Goal: Find specific page/section: Find specific page/section

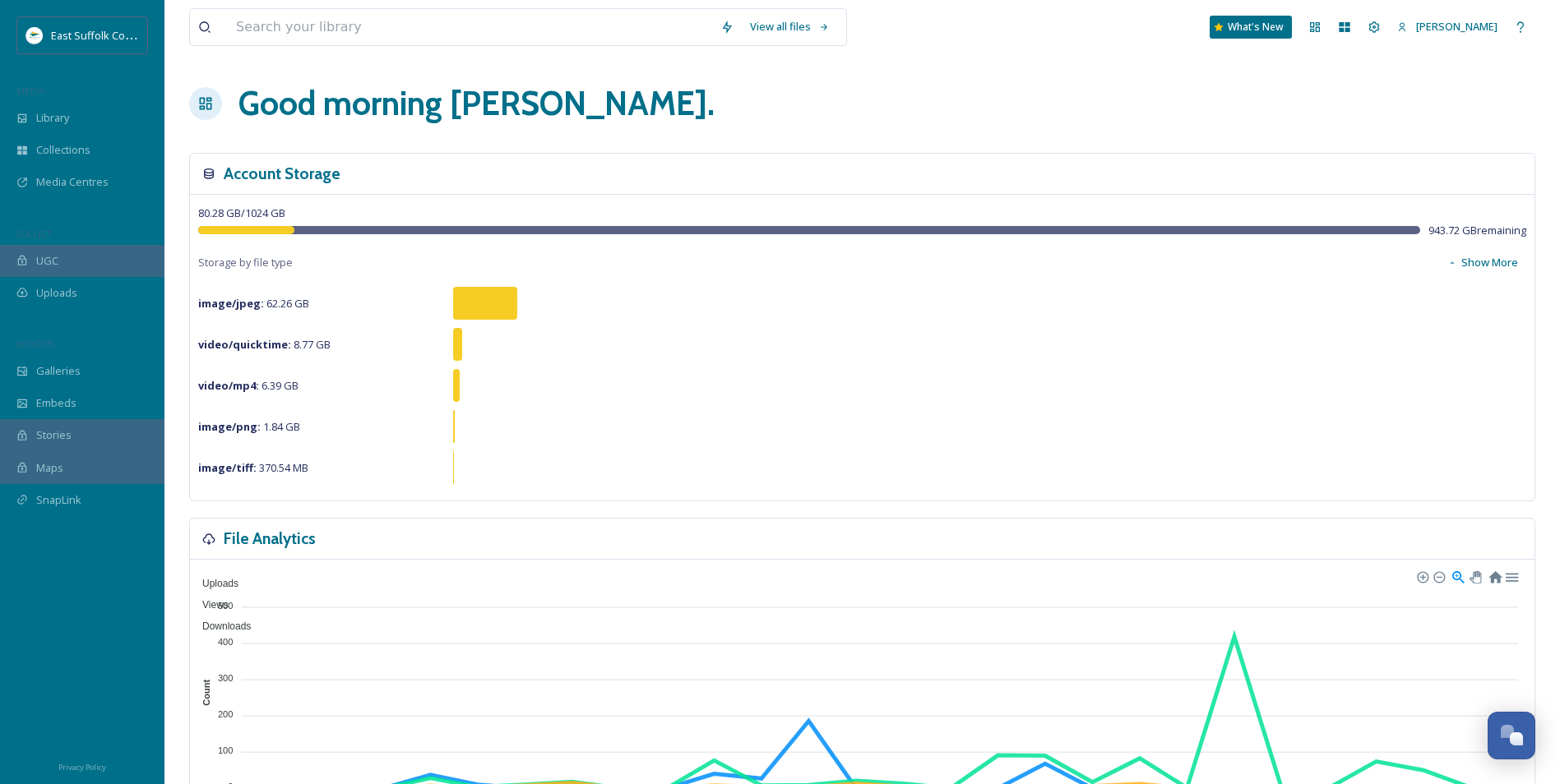
scroll to position [7508, 0]
click at [61, 119] on span "Library" at bounding box center [53, 118] width 33 height 16
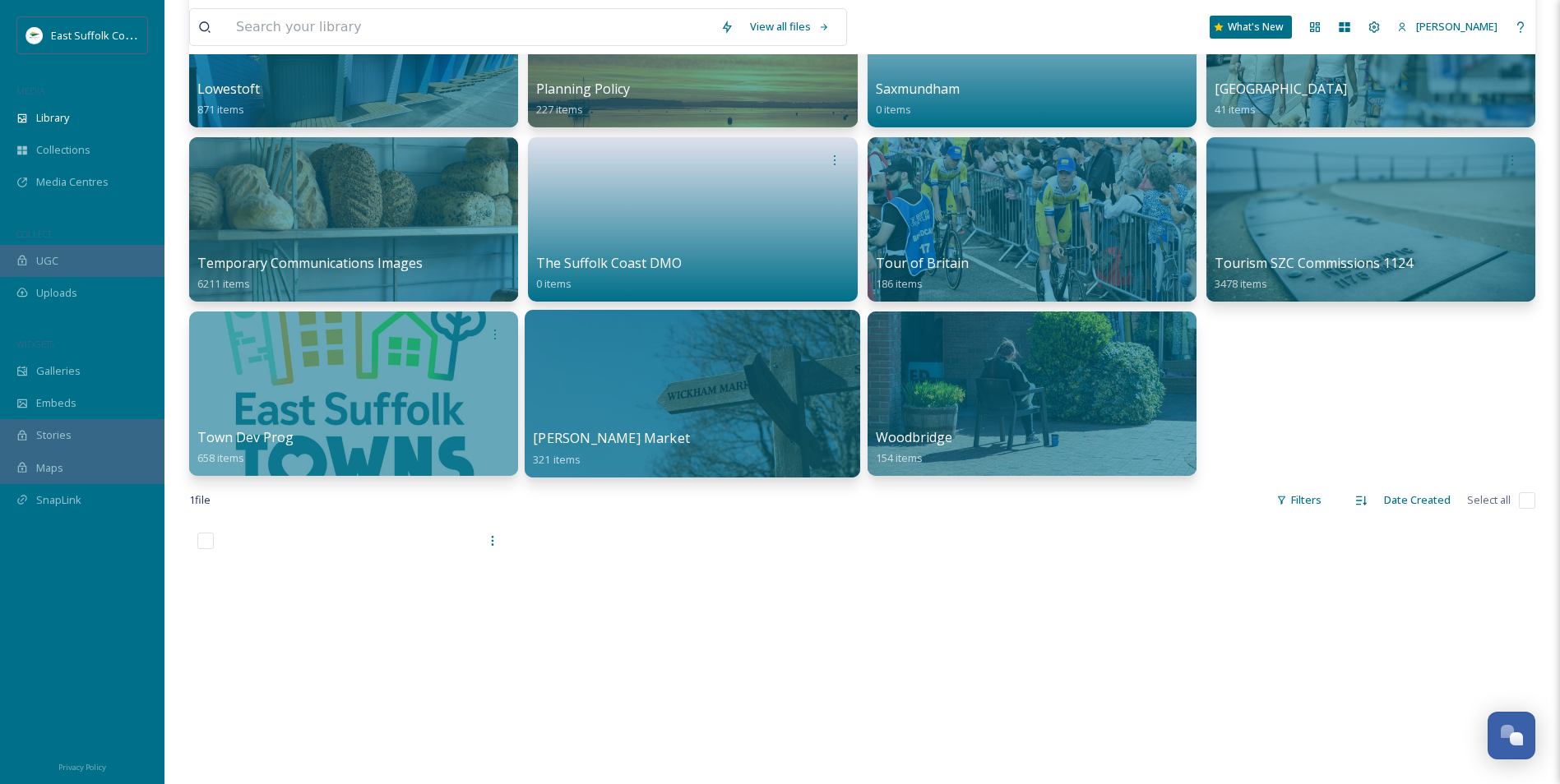
scroll to position [822, 0]
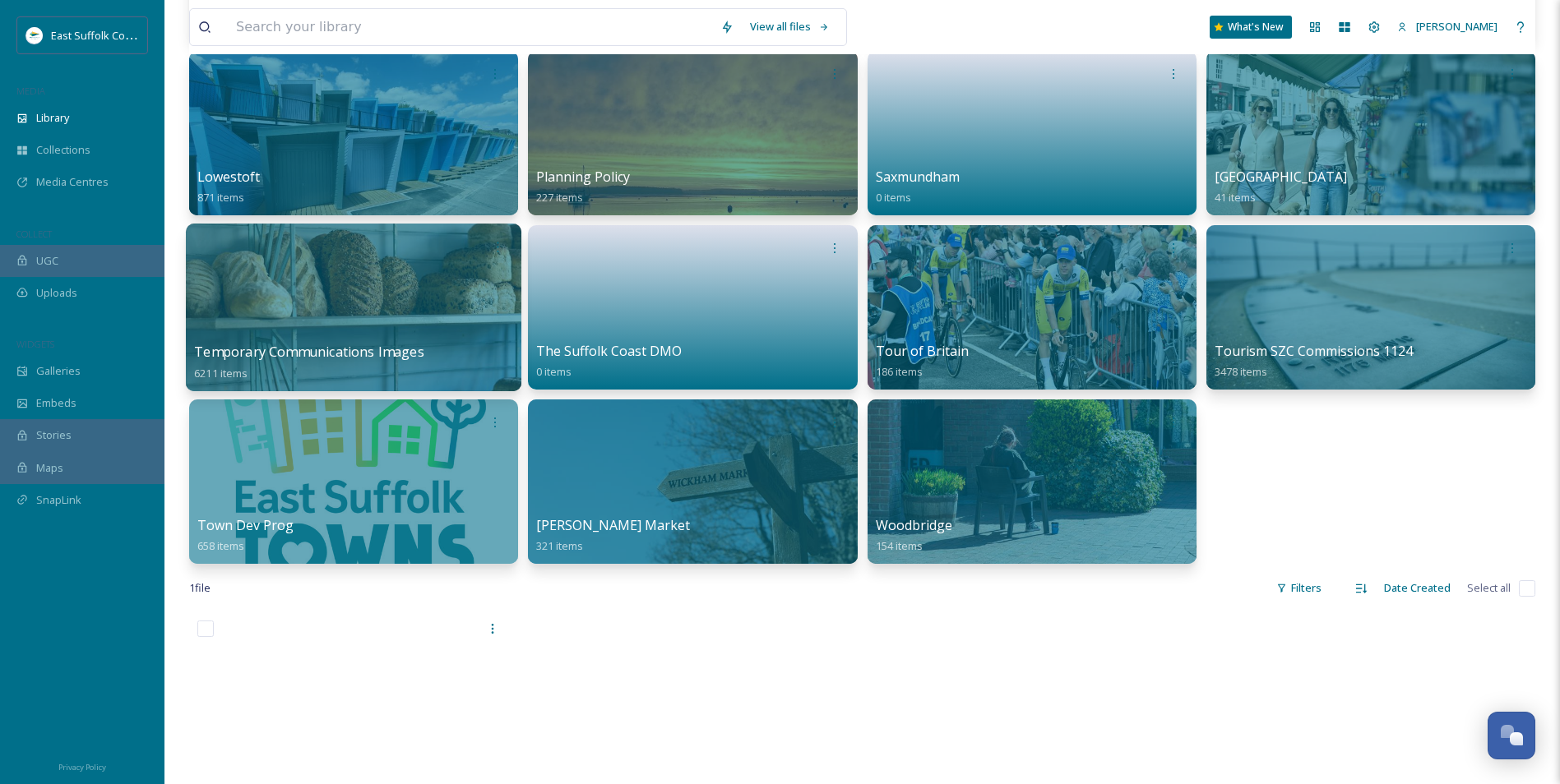
click at [390, 314] on div at bounding box center [353, 308] width 335 height 168
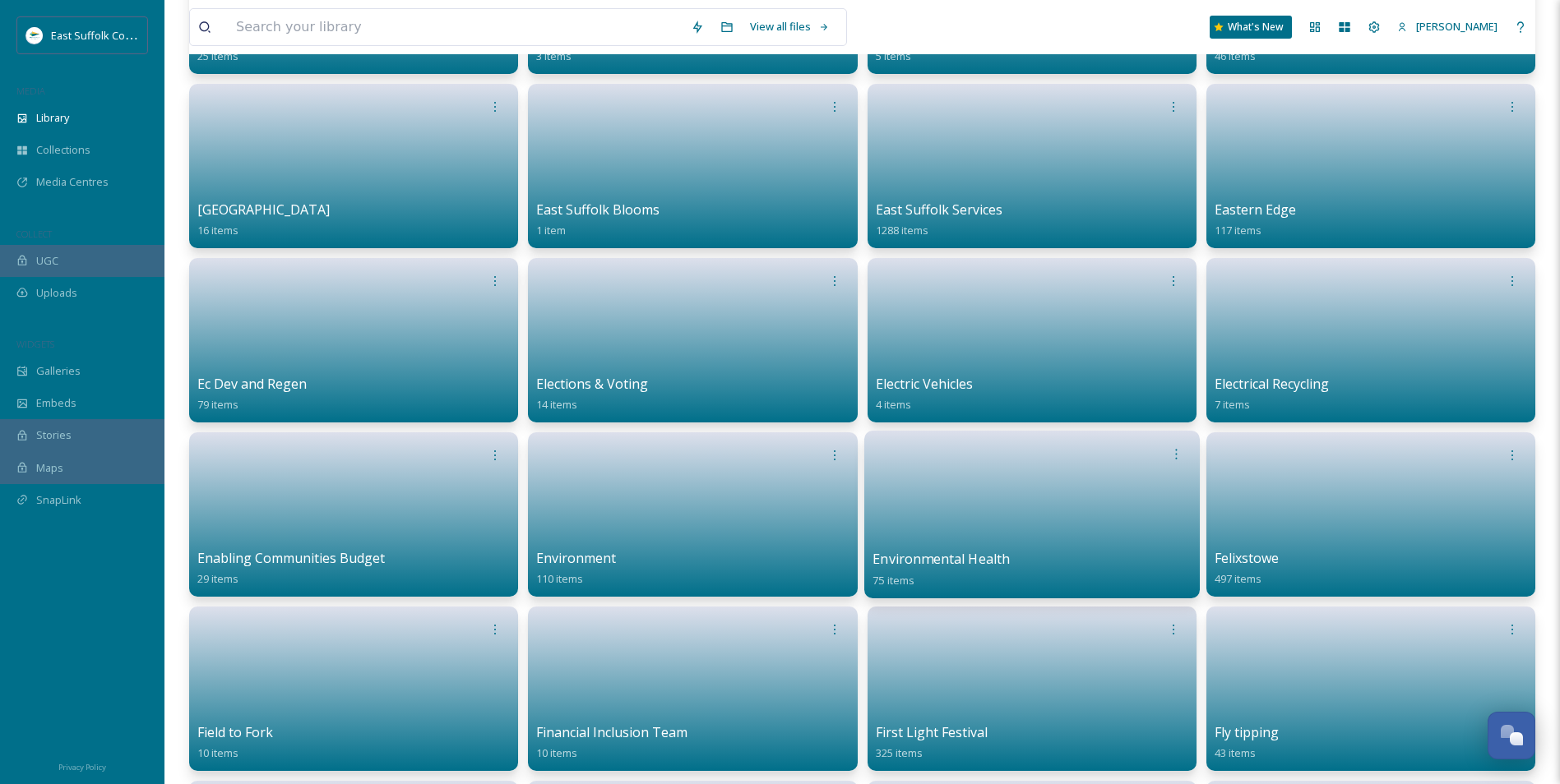
scroll to position [1316, 0]
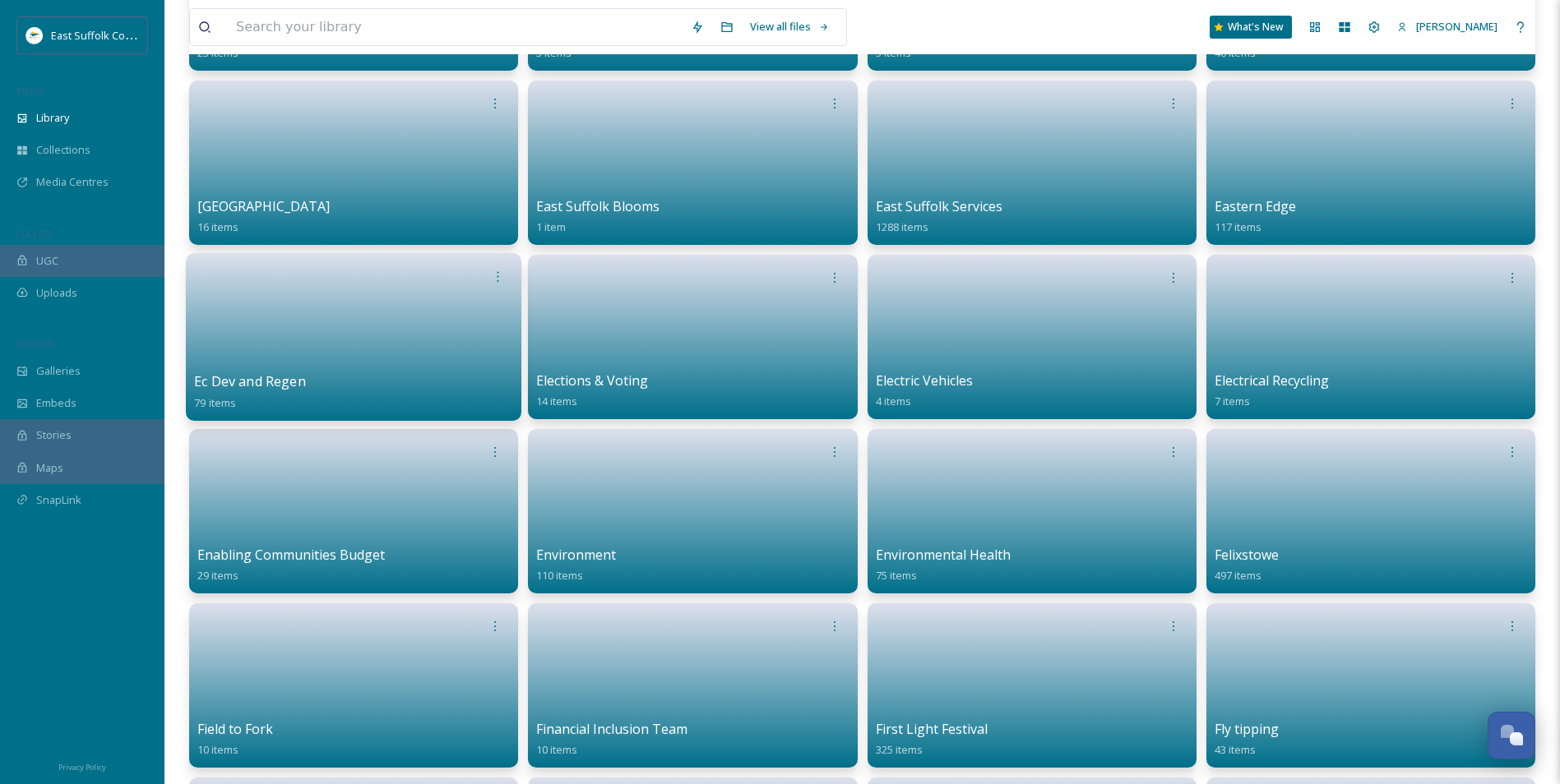
click at [322, 326] on link at bounding box center [353, 332] width 319 height 80
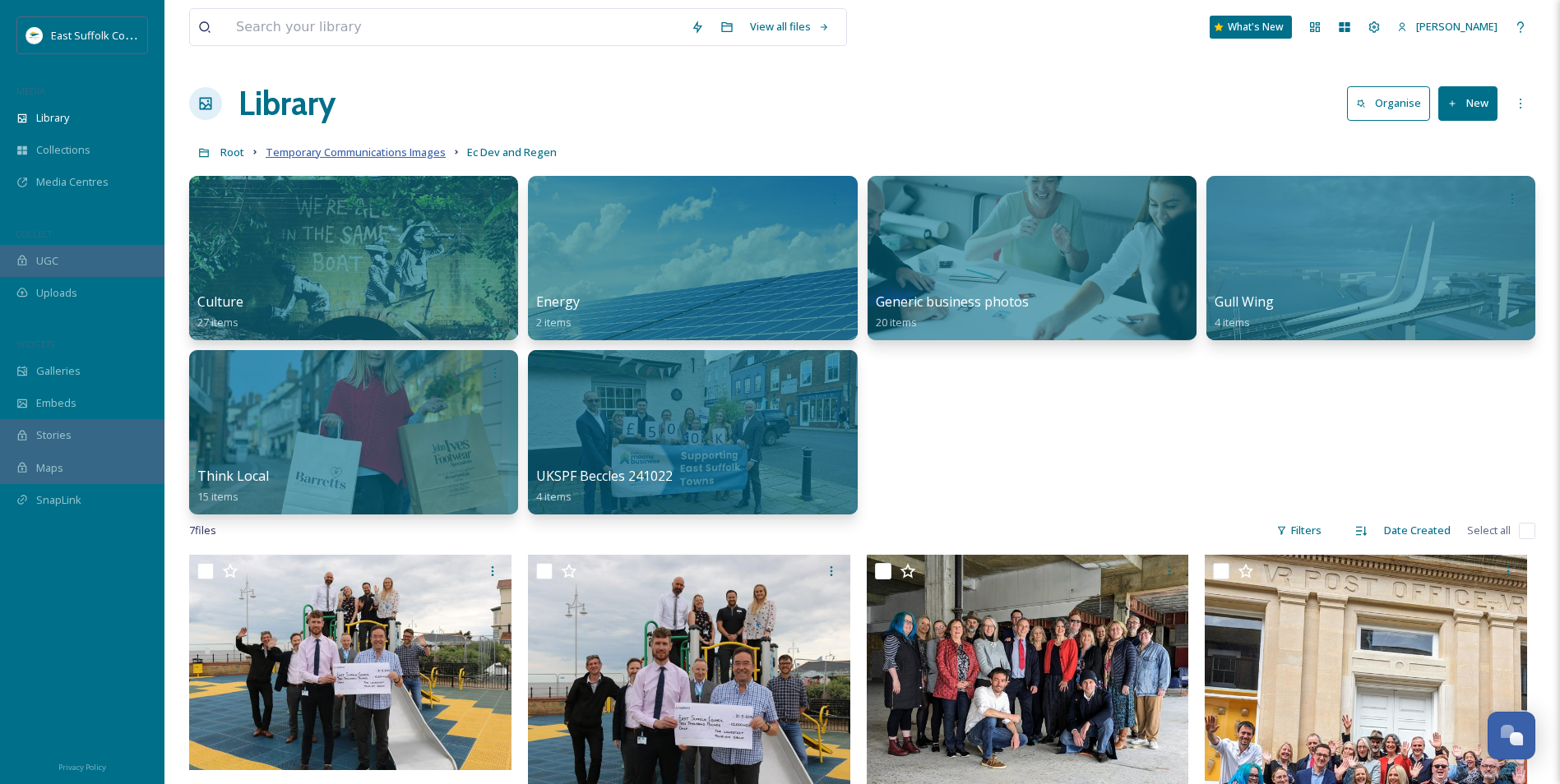
click at [402, 149] on span "Temporary Communications Images" at bounding box center [355, 152] width 180 height 15
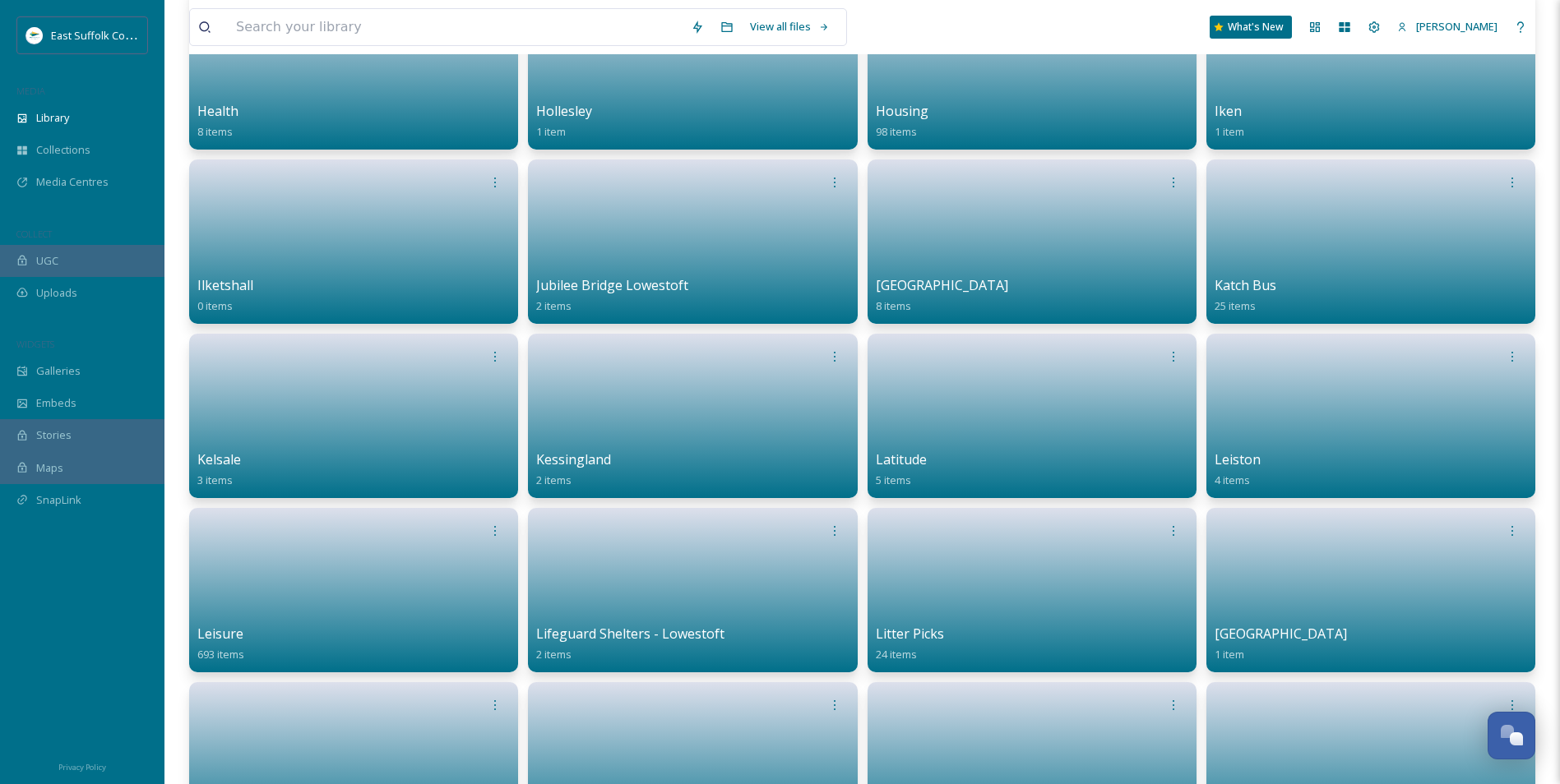
scroll to position [2713, 0]
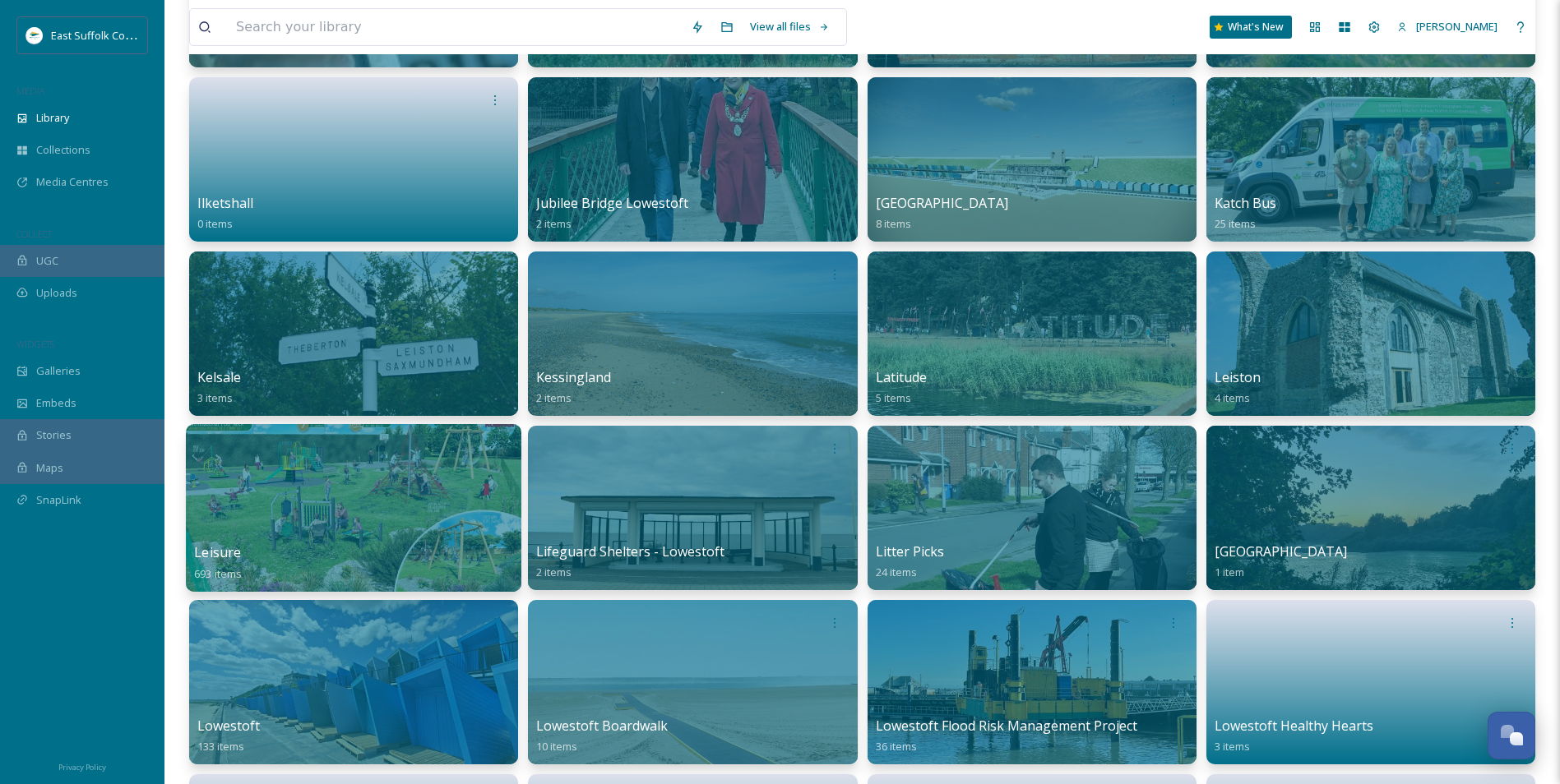
click at [324, 494] on div at bounding box center [353, 507] width 335 height 168
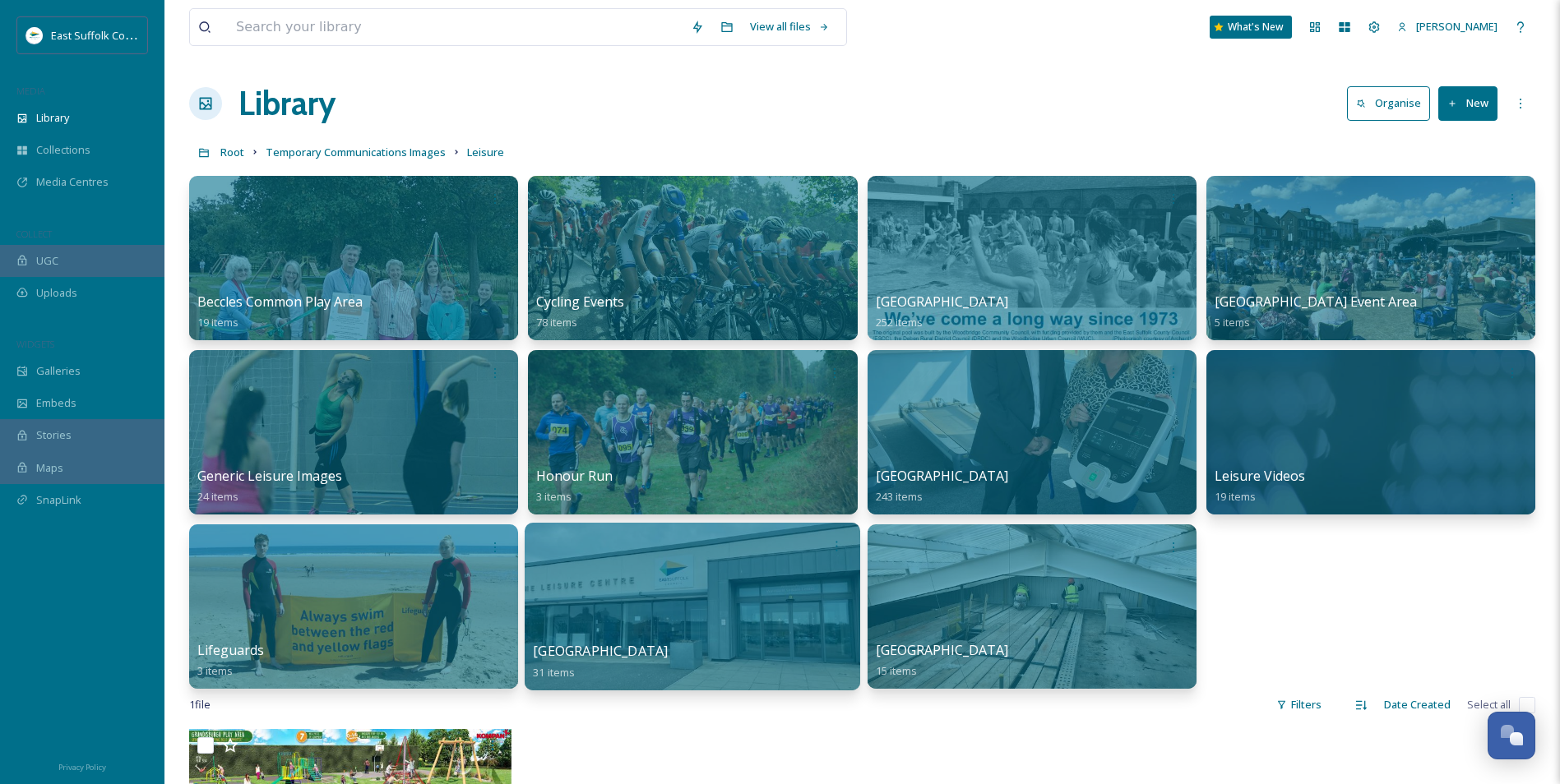
click at [650, 652] on span "[GEOGRAPHIC_DATA]" at bounding box center [600, 650] width 134 height 18
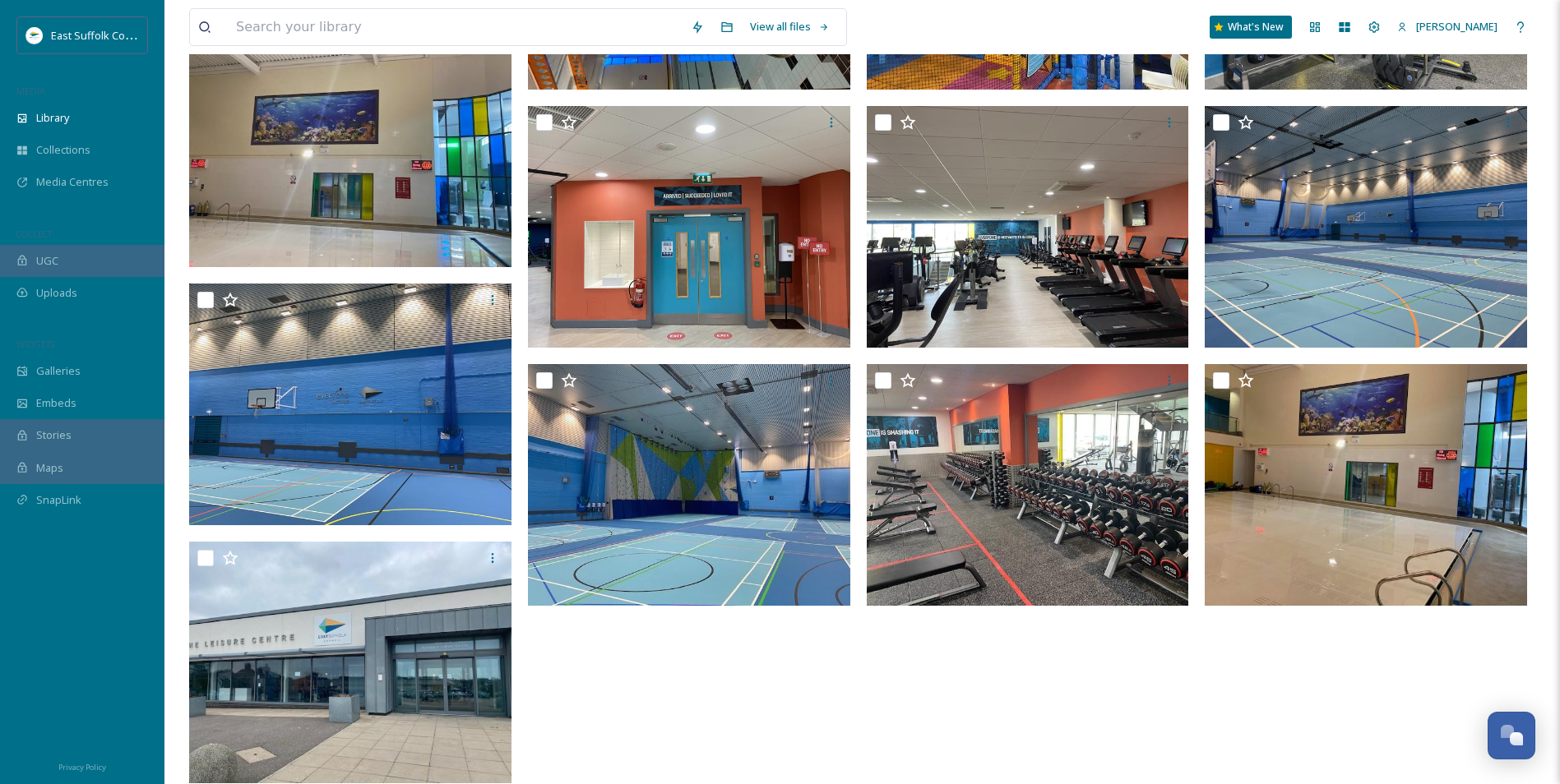
scroll to position [818, 0]
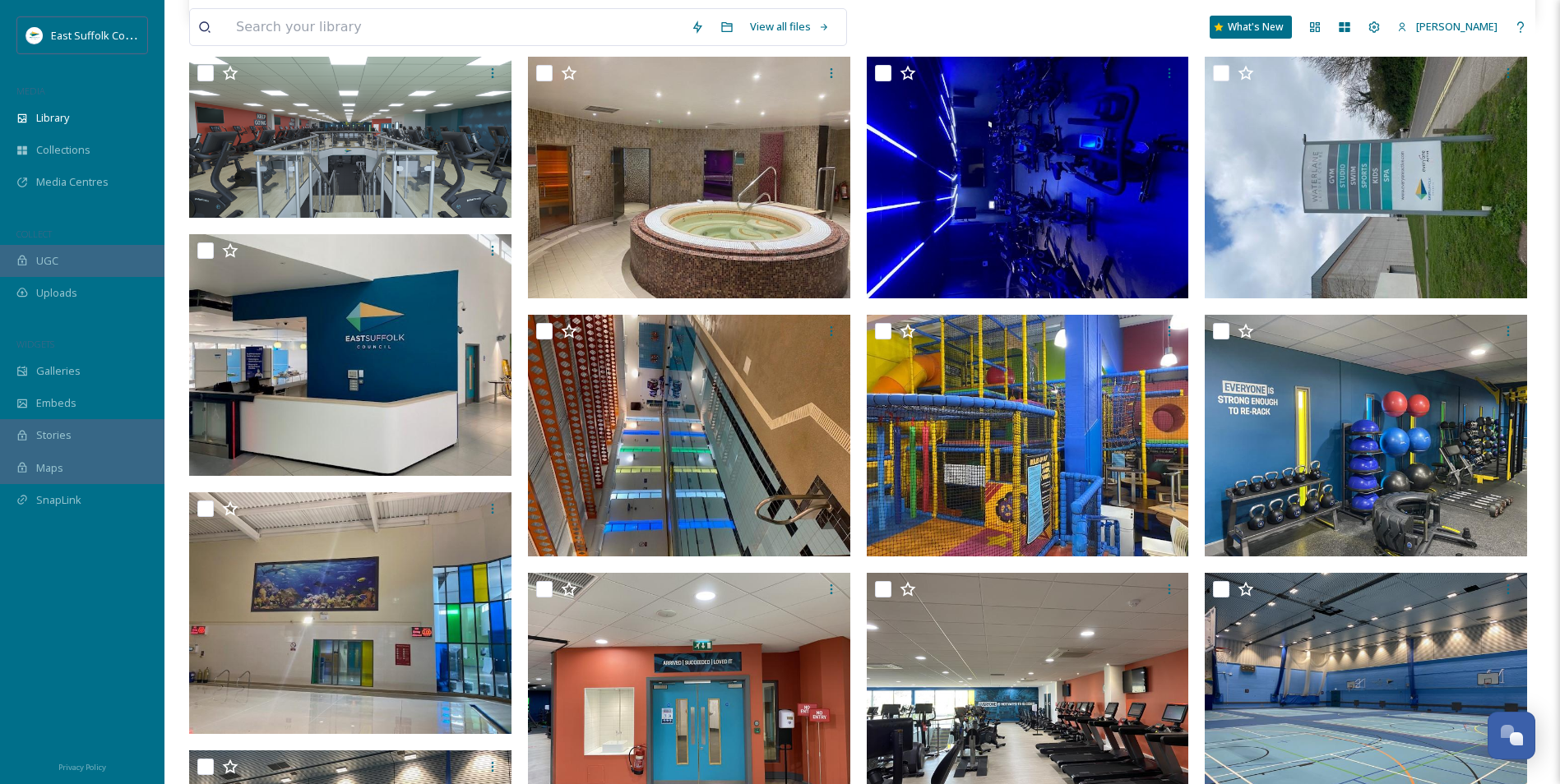
drag, startPoint x: 701, startPoint y: 674, endPoint x: 700, endPoint y: 566, distance: 108.0
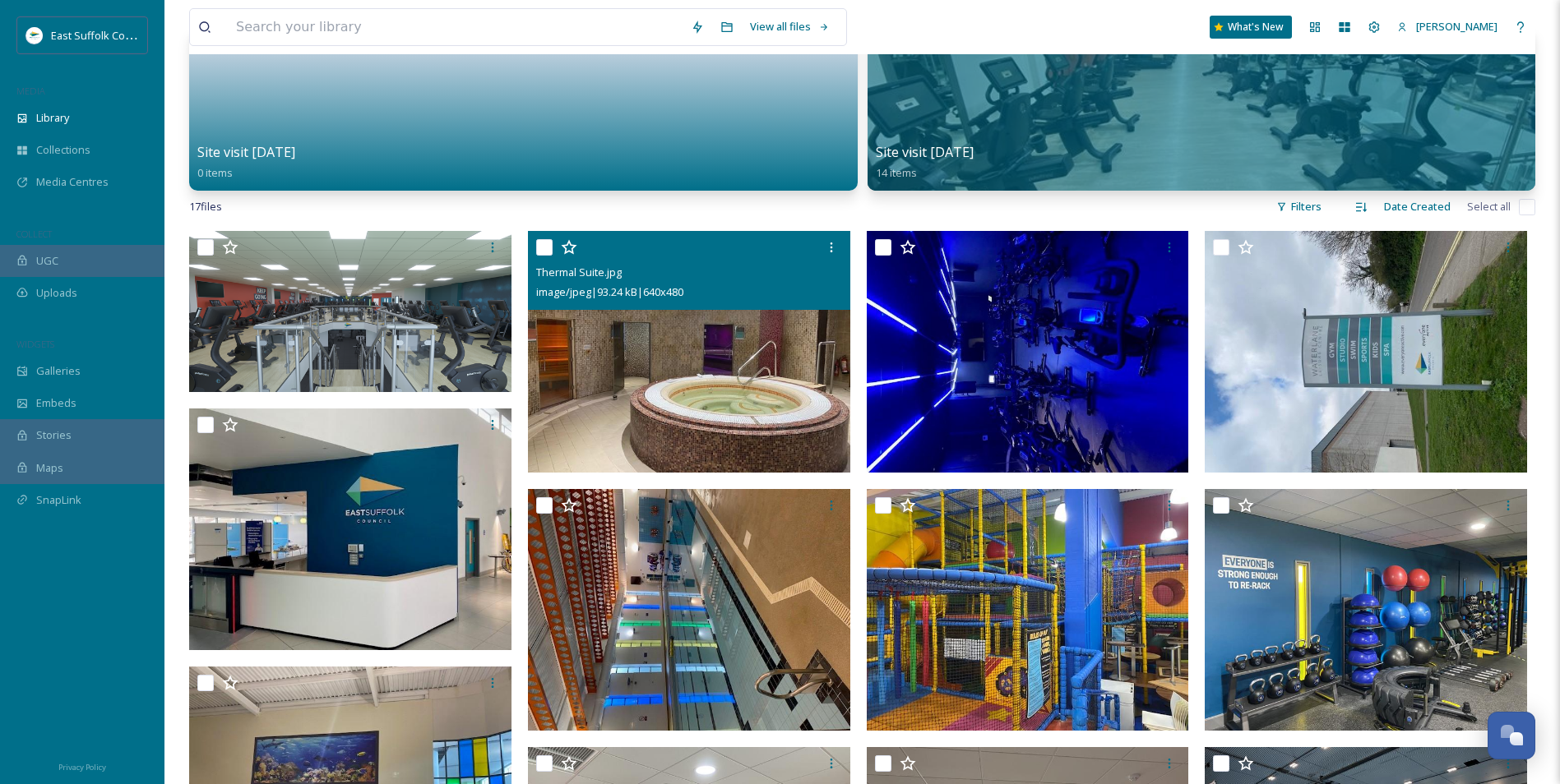
scroll to position [0, 0]
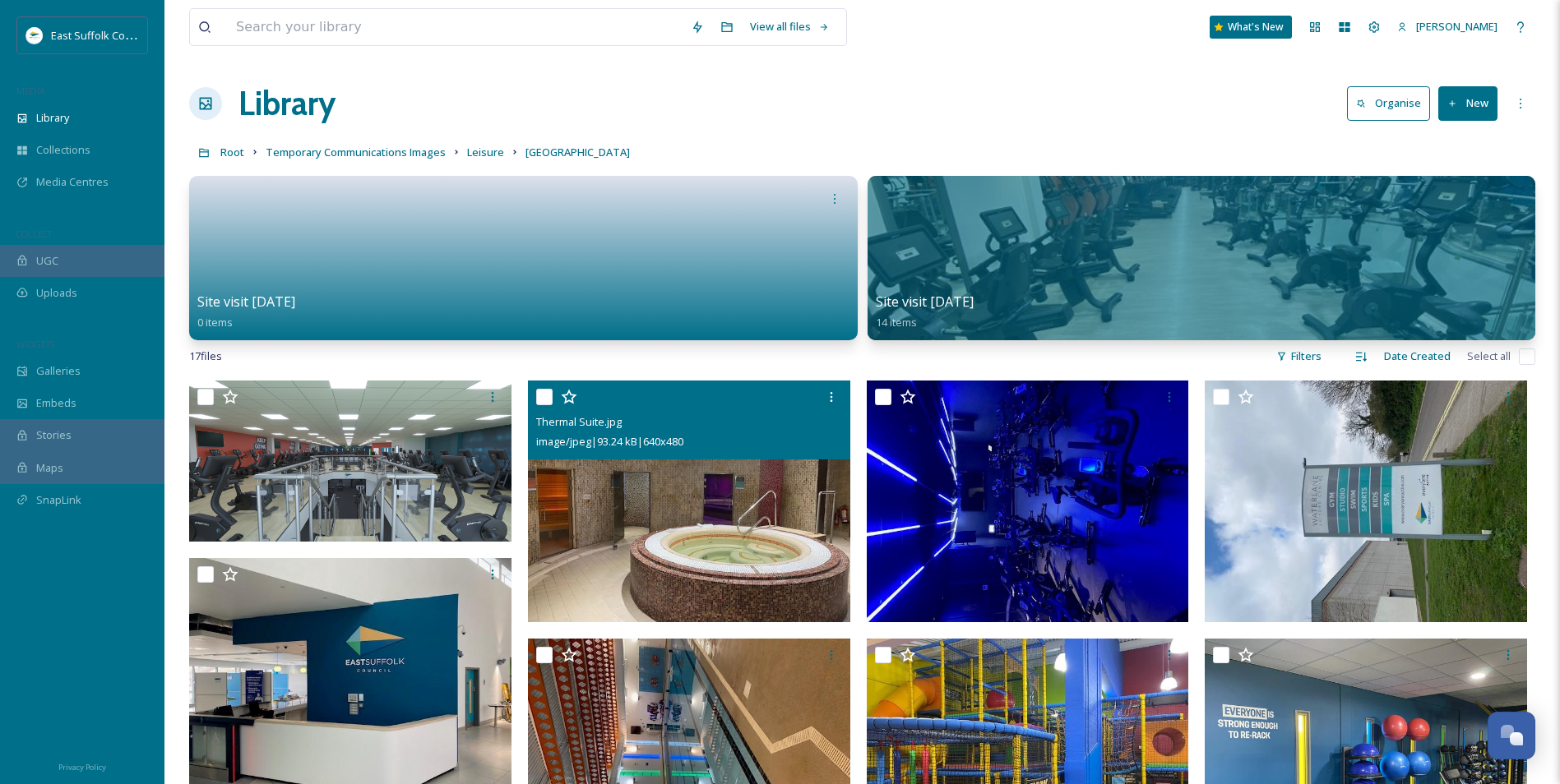
drag, startPoint x: 696, startPoint y: 620, endPoint x: 678, endPoint y: 420, distance: 200.8
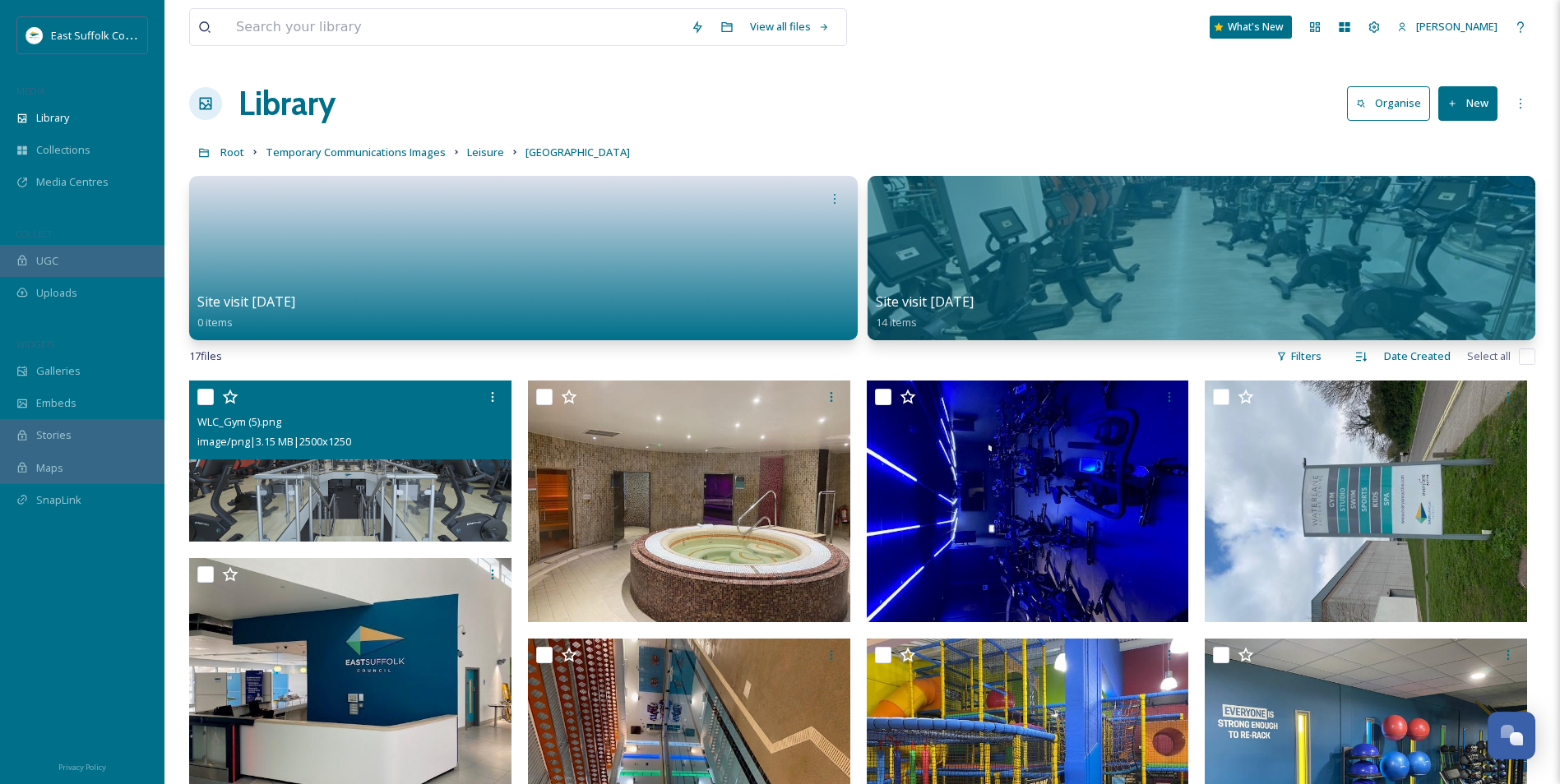
click at [465, 490] on img at bounding box center [350, 461] width 322 height 161
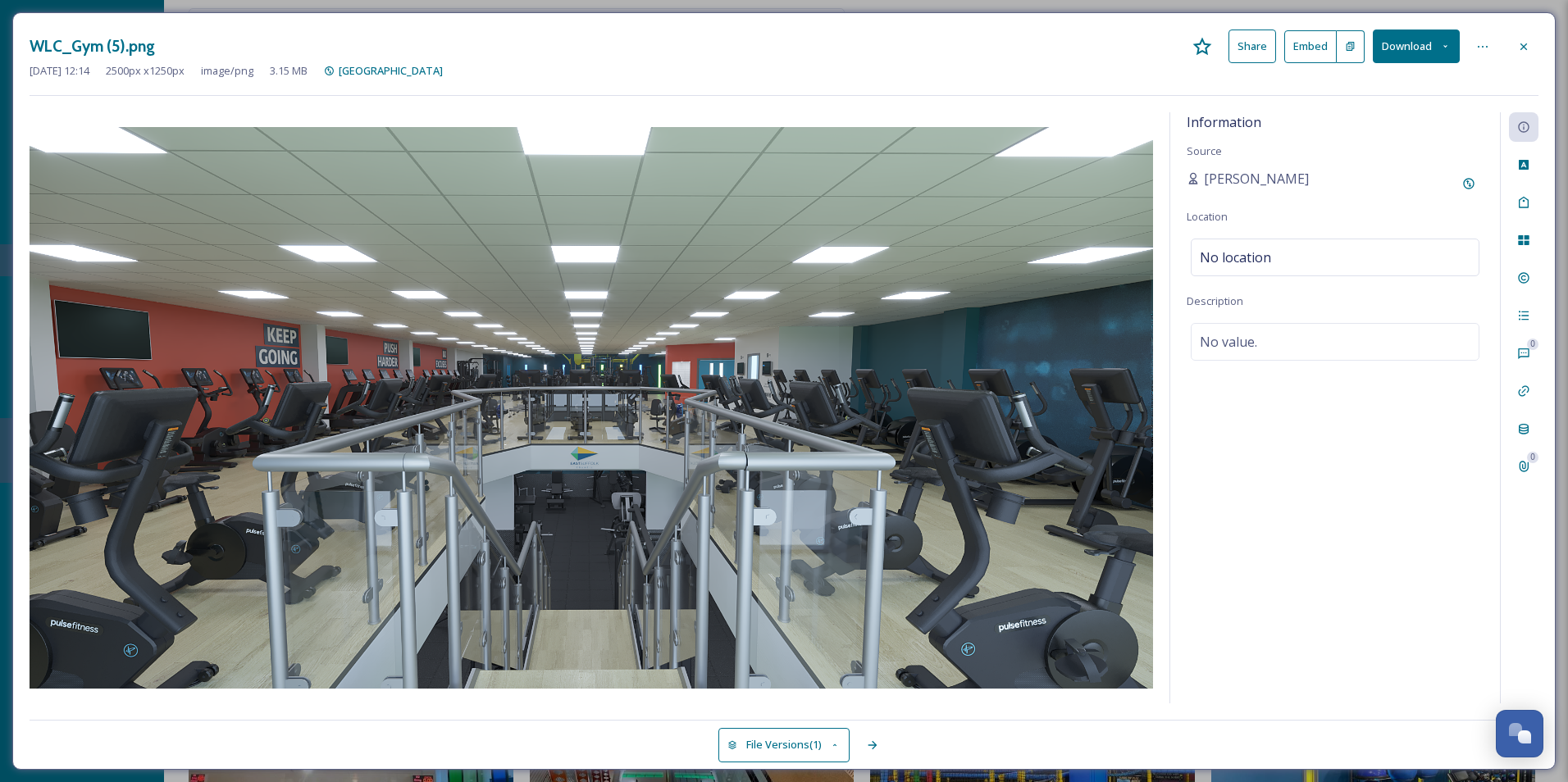
click at [1522, 44] on icon at bounding box center [1523, 46] width 13 height 13
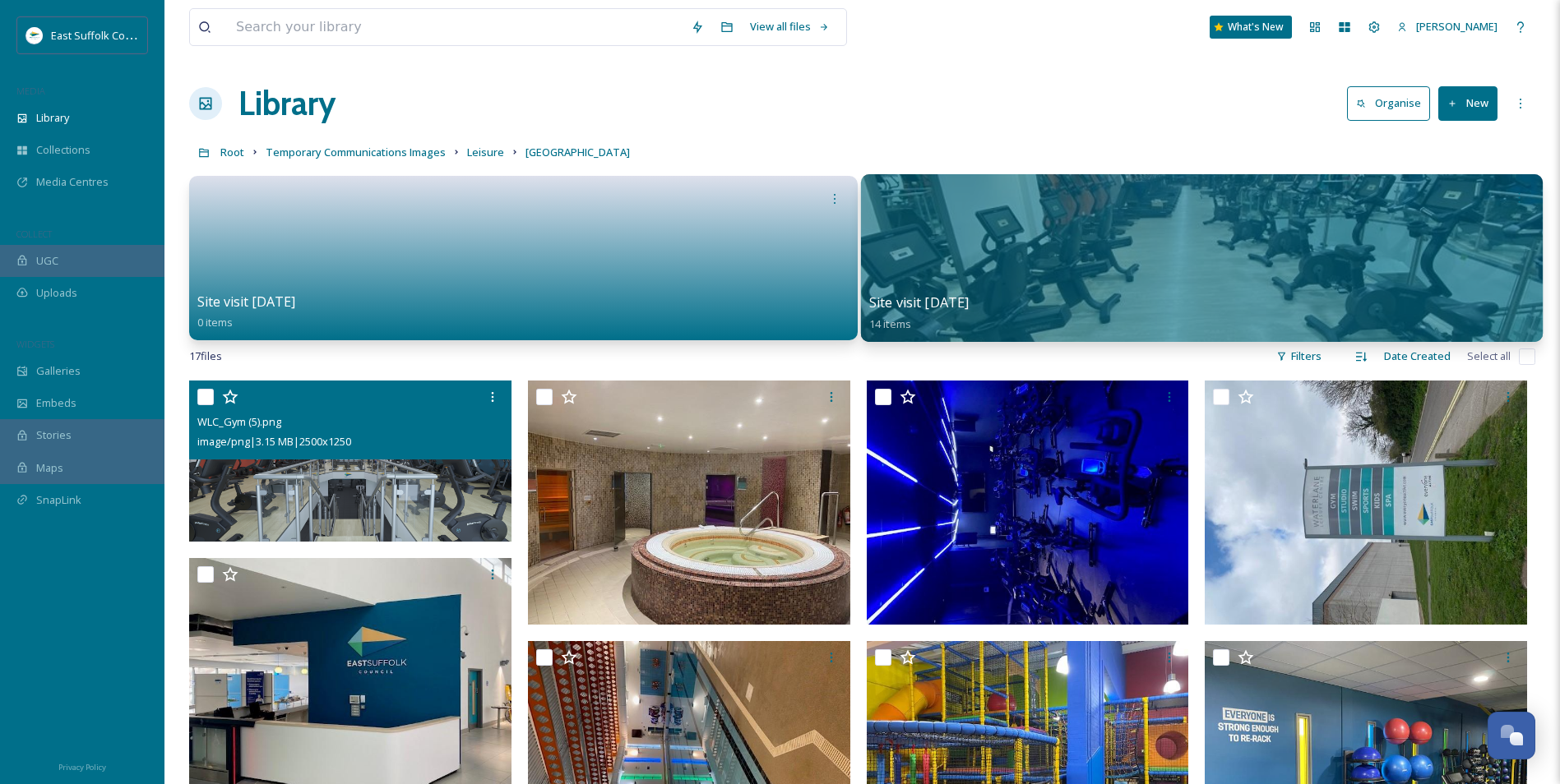
click at [1068, 255] on div at bounding box center [1201, 258] width 682 height 168
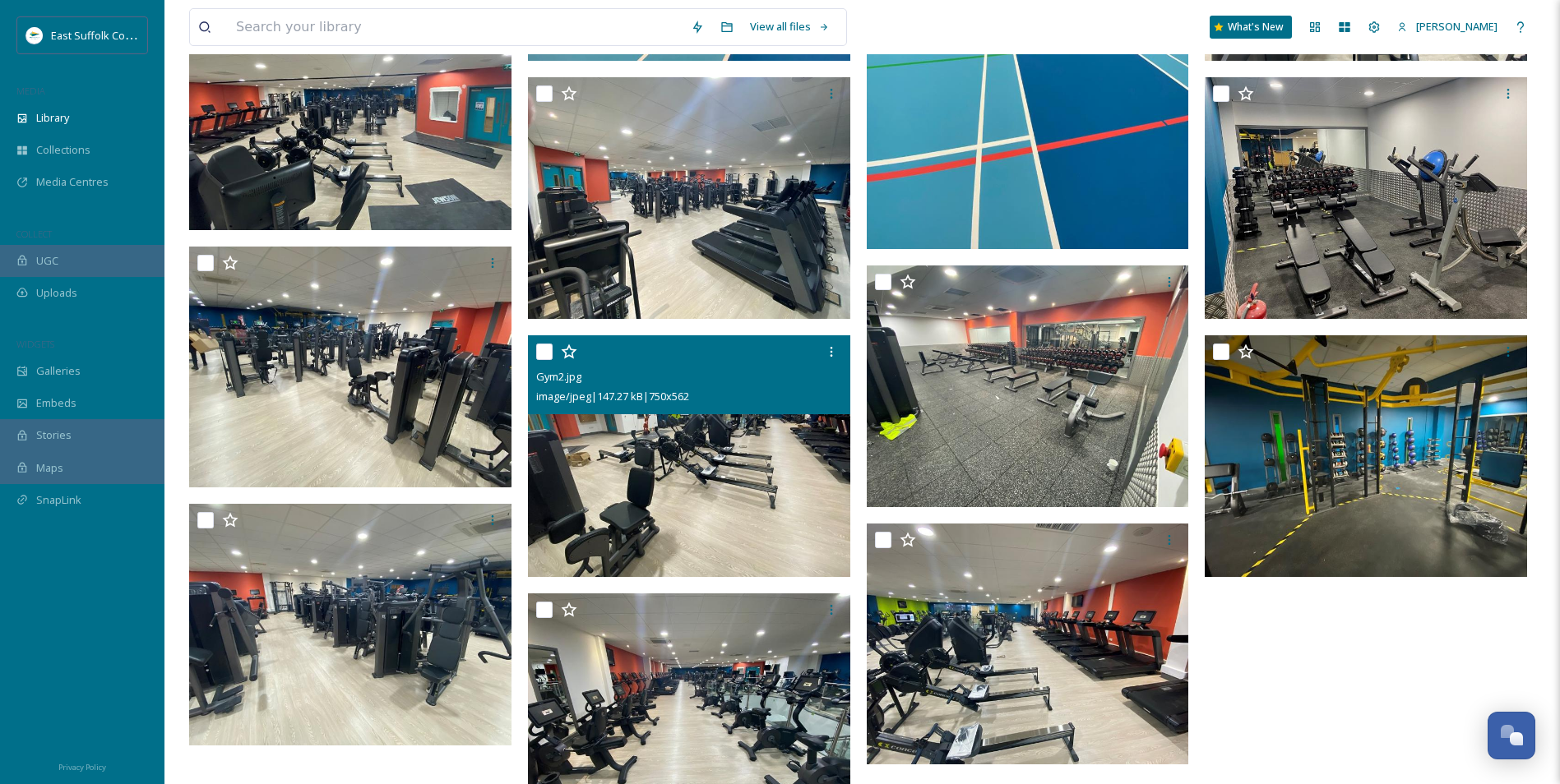
scroll to position [311, 0]
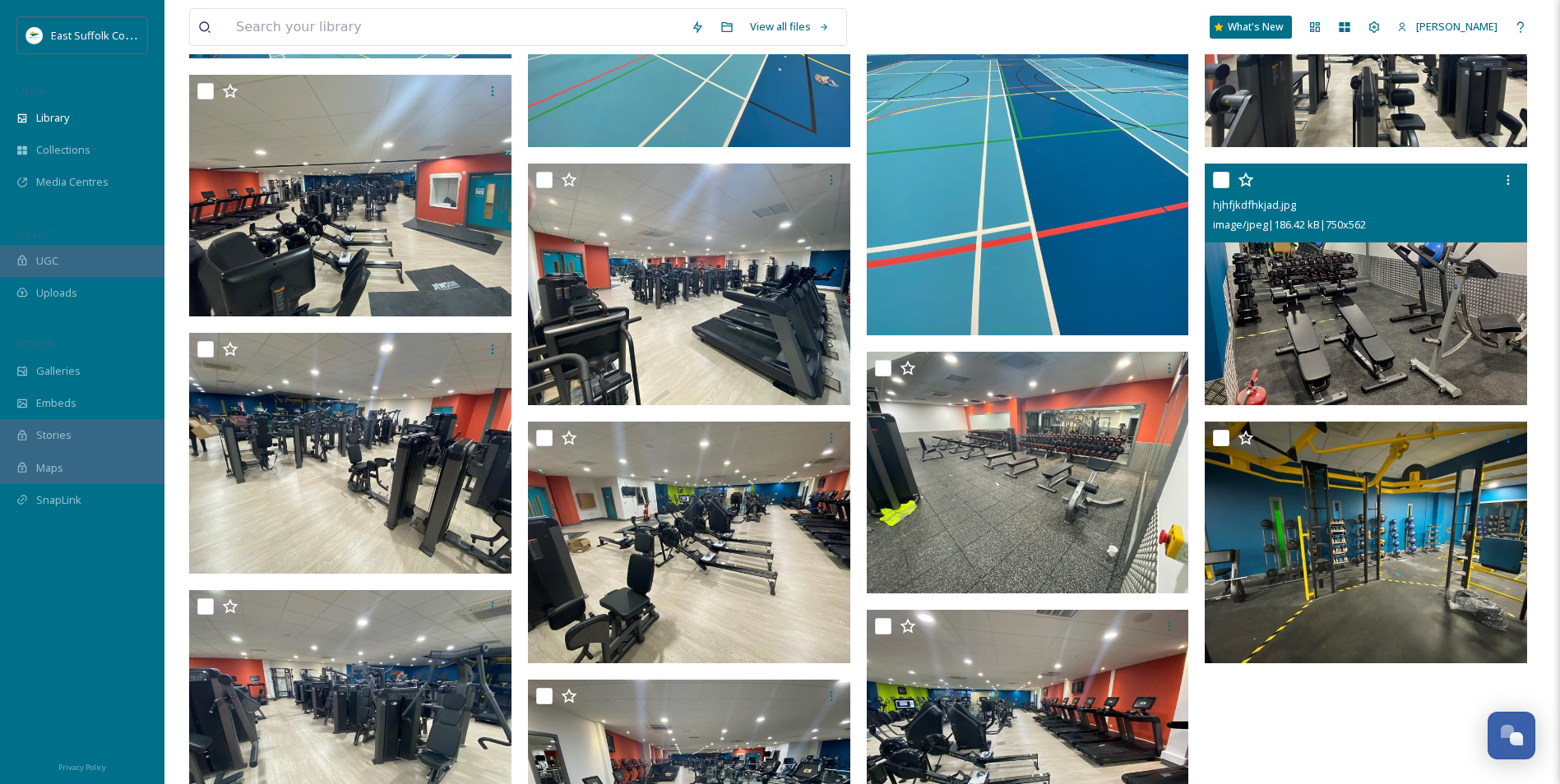
click at [1361, 267] on img at bounding box center [1366, 284] width 322 height 242
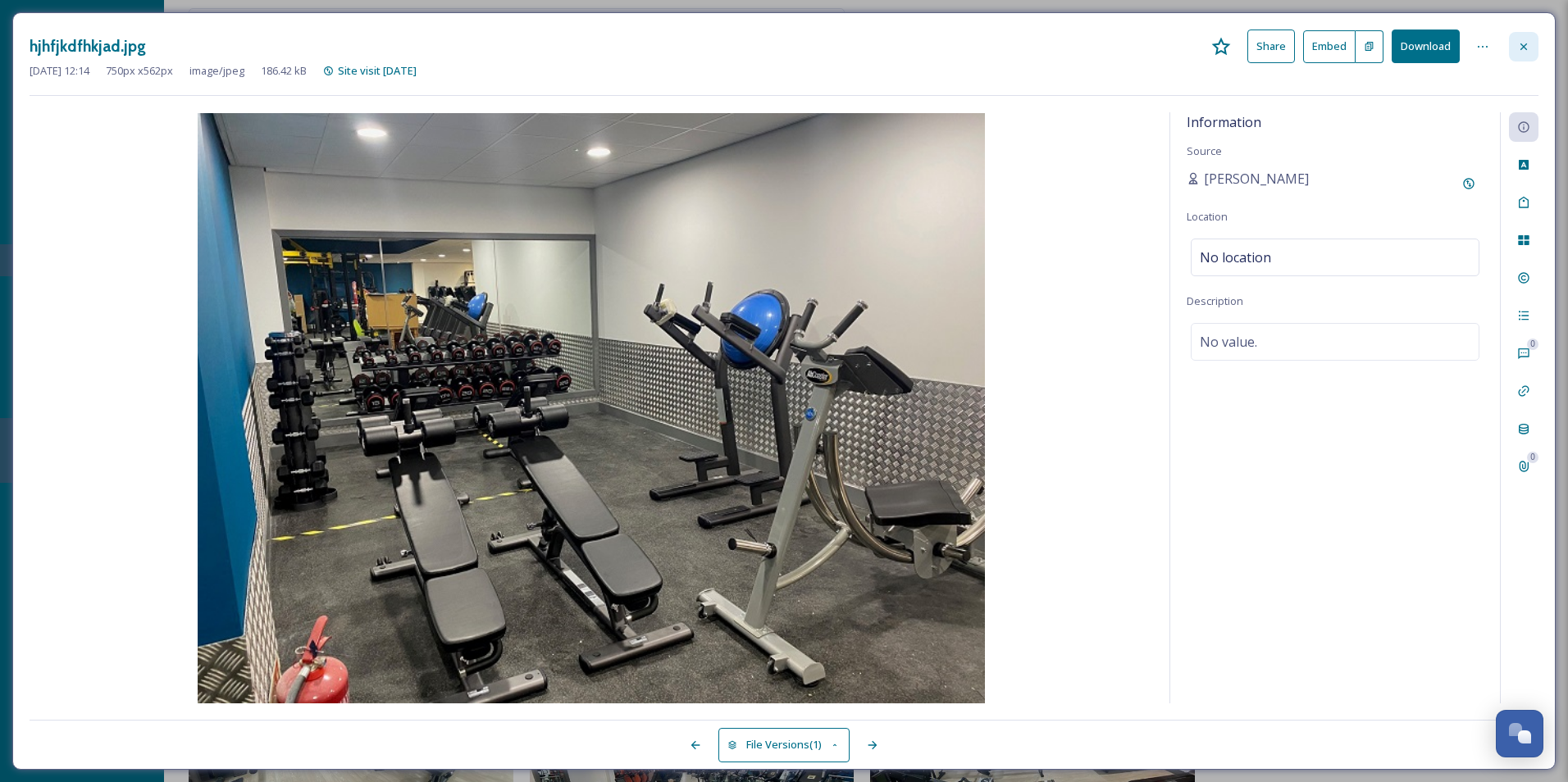
click at [1517, 48] on icon at bounding box center [1523, 46] width 13 height 13
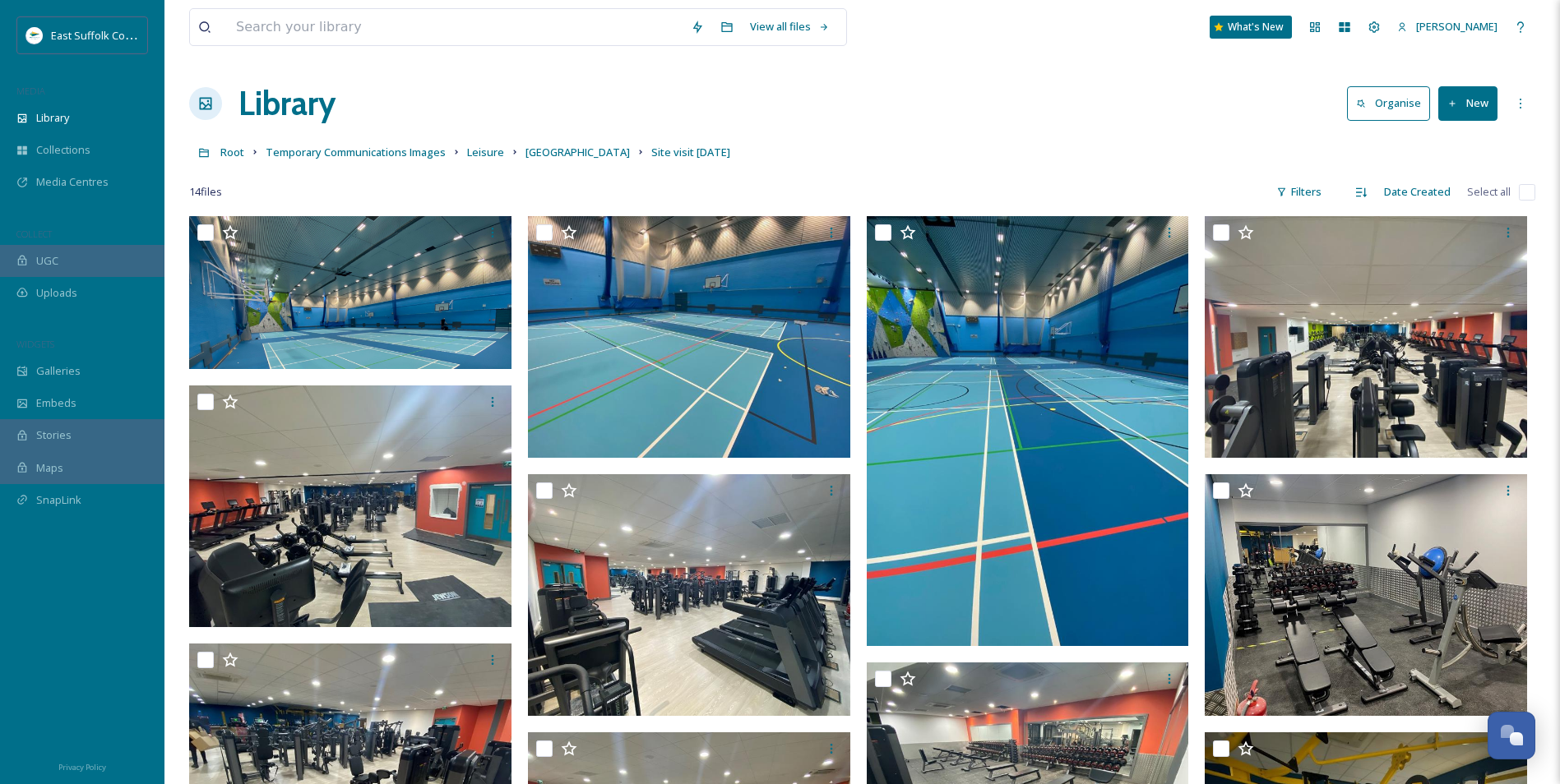
click at [543, 160] on link "[GEOGRAPHIC_DATA]" at bounding box center [577, 152] width 104 height 20
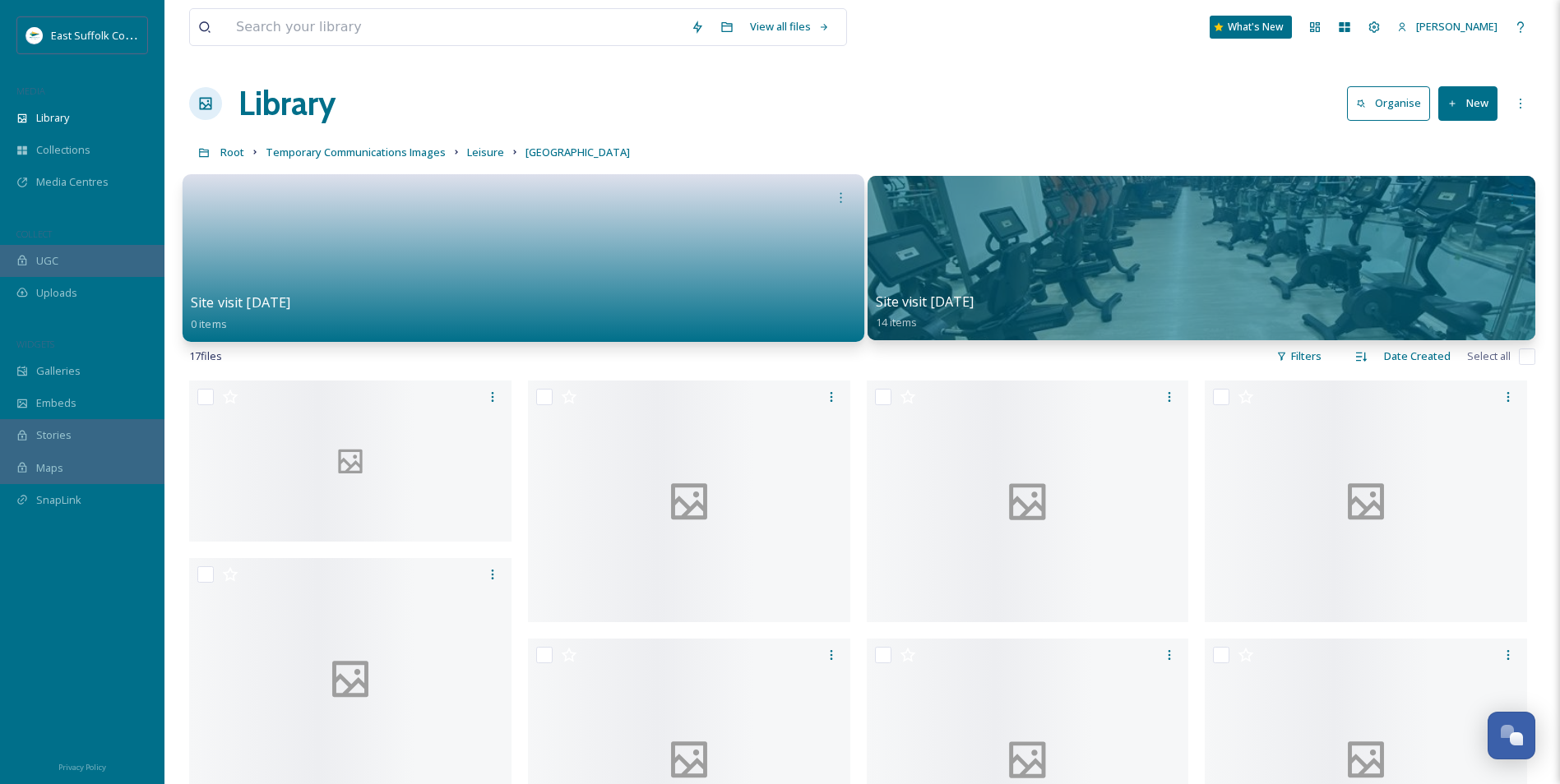
click at [415, 273] on link at bounding box center [522, 252] width 665 height 80
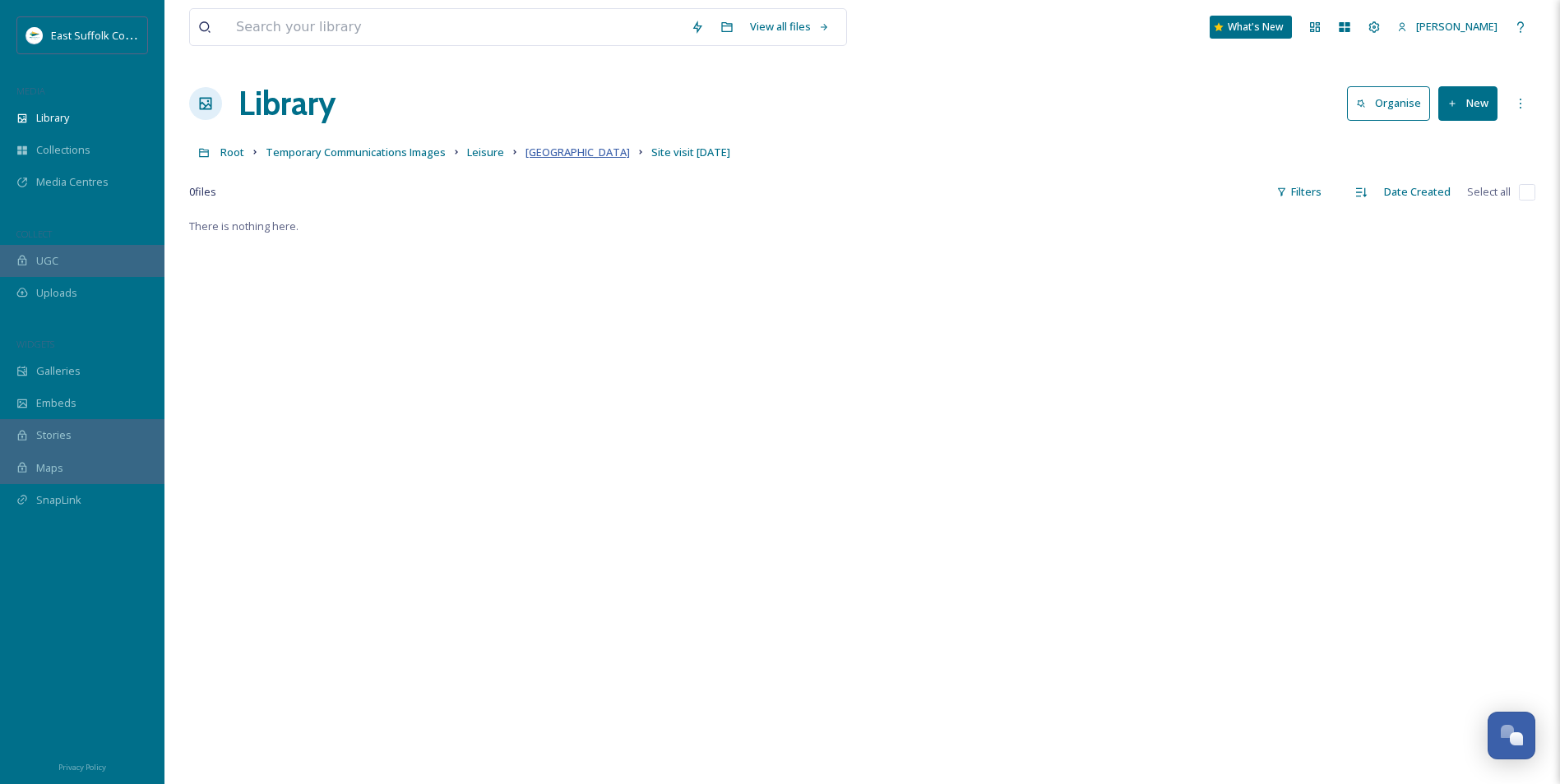
click at [566, 153] on span "[GEOGRAPHIC_DATA]" at bounding box center [577, 152] width 104 height 15
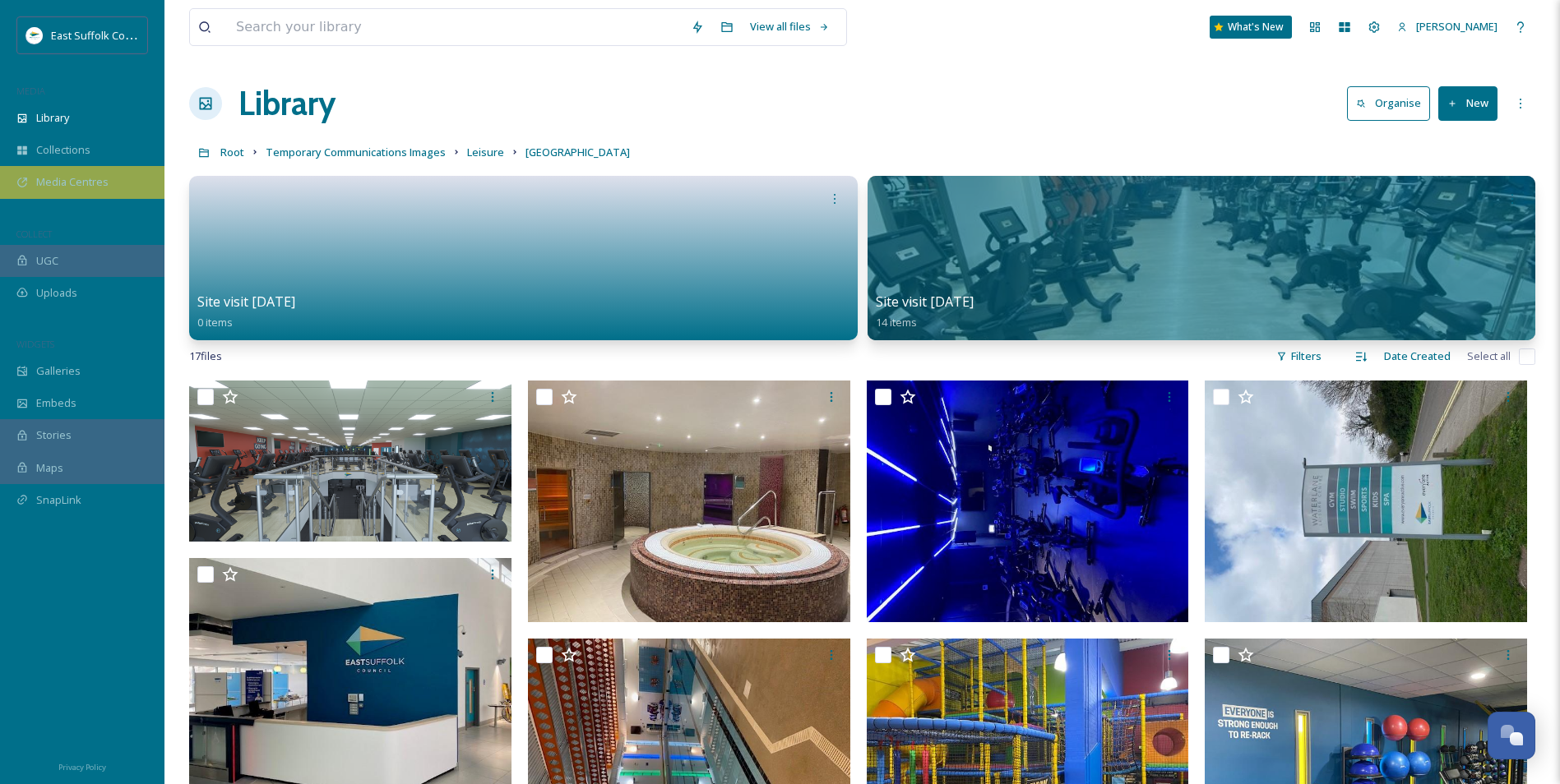
click at [64, 182] on span "Media Centres" at bounding box center [72, 182] width 72 height 16
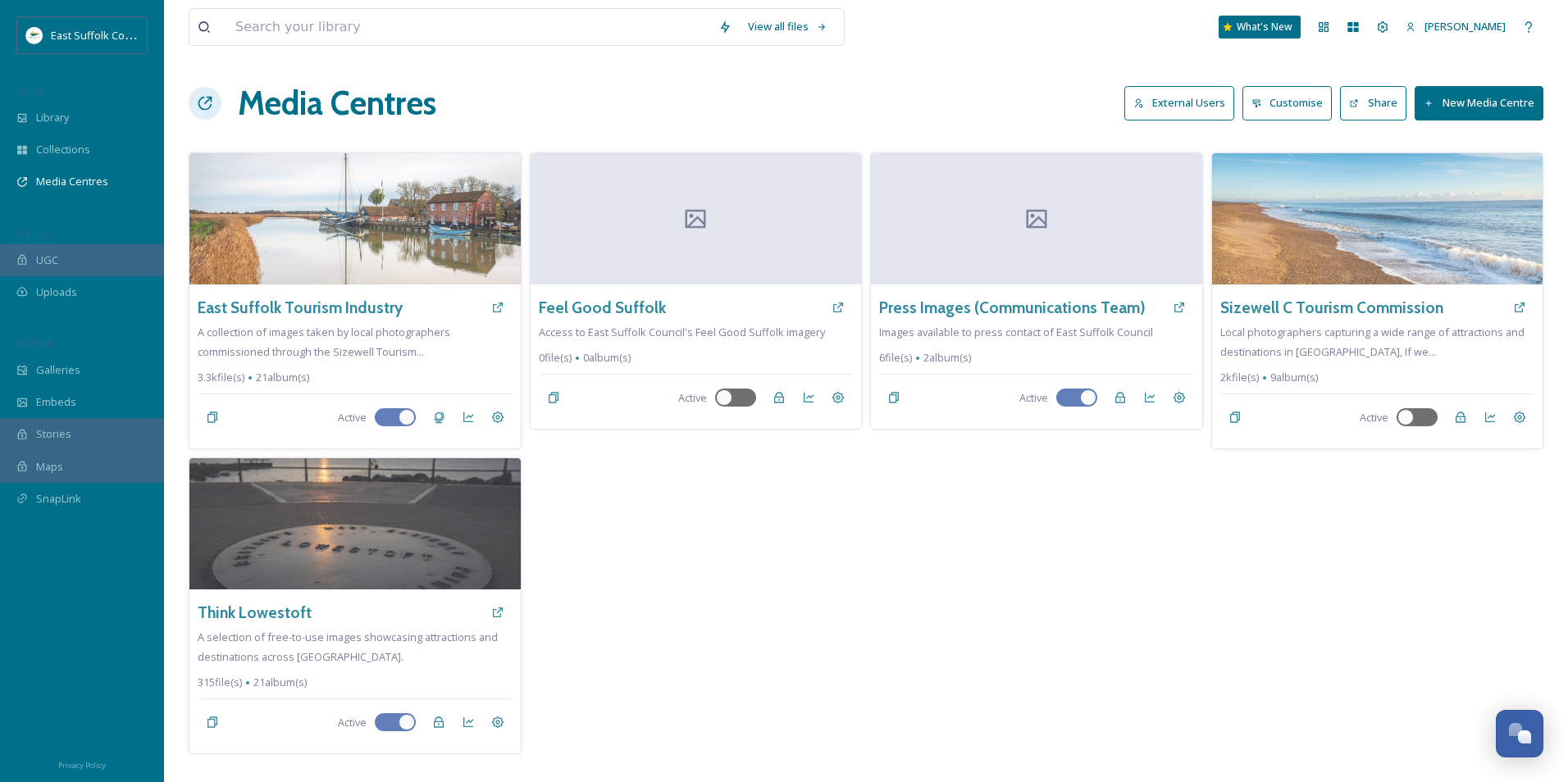
click at [956, 610] on div "Press Images (Communications Team) Images available to press contact of East Su…" at bounding box center [1036, 453] width 333 height 602
click at [1014, 95] on div "Media Centres External Users Customise Share New Media Centre" at bounding box center [866, 103] width 1355 height 49
